Goal: Transaction & Acquisition: Book appointment/travel/reservation

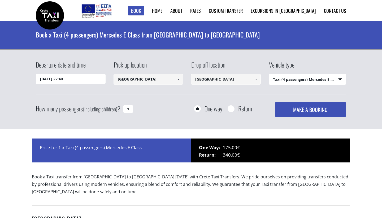
select select "540"
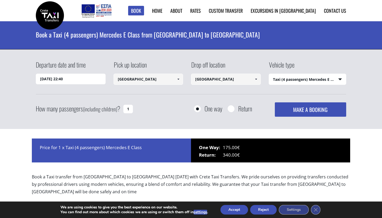
click at [196, 75] on input "[GEOGRAPHIC_DATA]" at bounding box center [226, 78] width 70 height 11
click at [216, 81] on input "[GEOGRAPHIC_DATA]" at bounding box center [226, 78] width 70 height 11
click at [257, 79] on span at bounding box center [256, 79] width 4 height 4
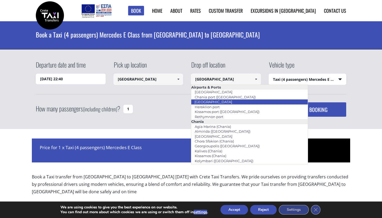
click at [241, 102] on li "[GEOGRAPHIC_DATA]" at bounding box center [249, 101] width 116 height 5
type input "[GEOGRAPHIC_DATA]"
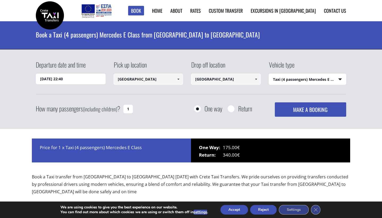
click at [179, 77] on span at bounding box center [178, 79] width 4 height 4
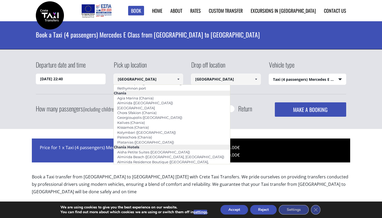
scroll to position [29, 0]
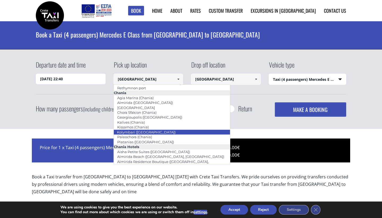
click at [179, 129] on li "Kolymbari ([GEOGRAPHIC_DATA])" at bounding box center [172, 131] width 116 height 5
type input "Kolymbari ([GEOGRAPHIC_DATA])"
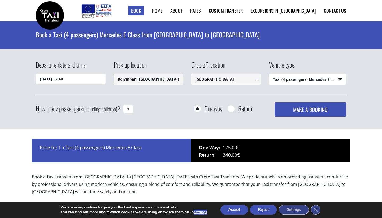
click at [83, 78] on input "[DATE] 22:40" at bounding box center [71, 78] width 70 height 11
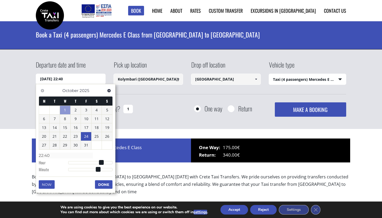
click at [85, 134] on link "24" at bounding box center [86, 136] width 10 height 8
type input "[DATE] 01:00"
type input "01:00"
type input "[DATE] 02:00"
type input "02:00"
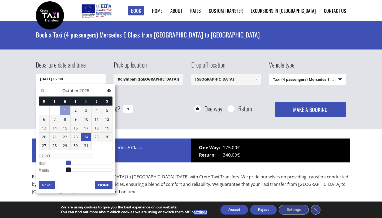
type input "[DATE] 03:00"
type input "03:00"
type input "[DATE] 04:00"
type input "04:00"
type input "[DATE] 05:00"
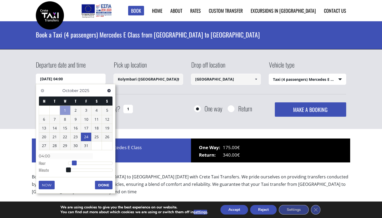
type input "05:00"
type input "[DATE] 06:00"
type input "06:00"
type input "[DATE] 07:00"
type input "07:00"
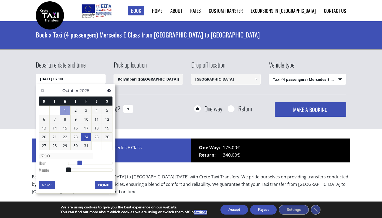
type input "[DATE] 08:00"
type input "08:00"
type input "[DATE] 09:00"
type input "09:00"
type input "[DATE] 10:00"
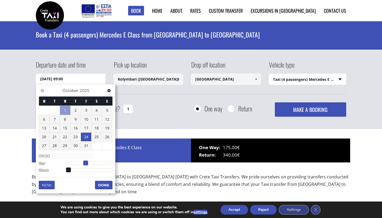
type input "10:00"
type input "[DATE] 11:00"
type input "11:00"
drag, startPoint x: 69, startPoint y: 162, endPoint x: 90, endPoint y: 161, distance: 20.7
click at [90, 161] on span at bounding box center [89, 162] width 5 height 5
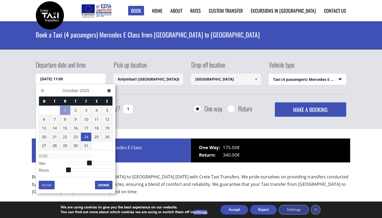
click at [99, 186] on button "Done" at bounding box center [104, 184] width 18 height 8
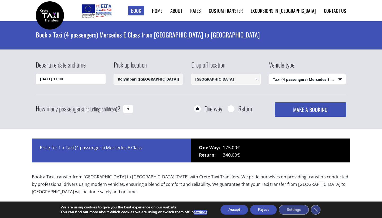
scroll to position [0, 0]
